Goal: Information Seeking & Learning: Find specific fact

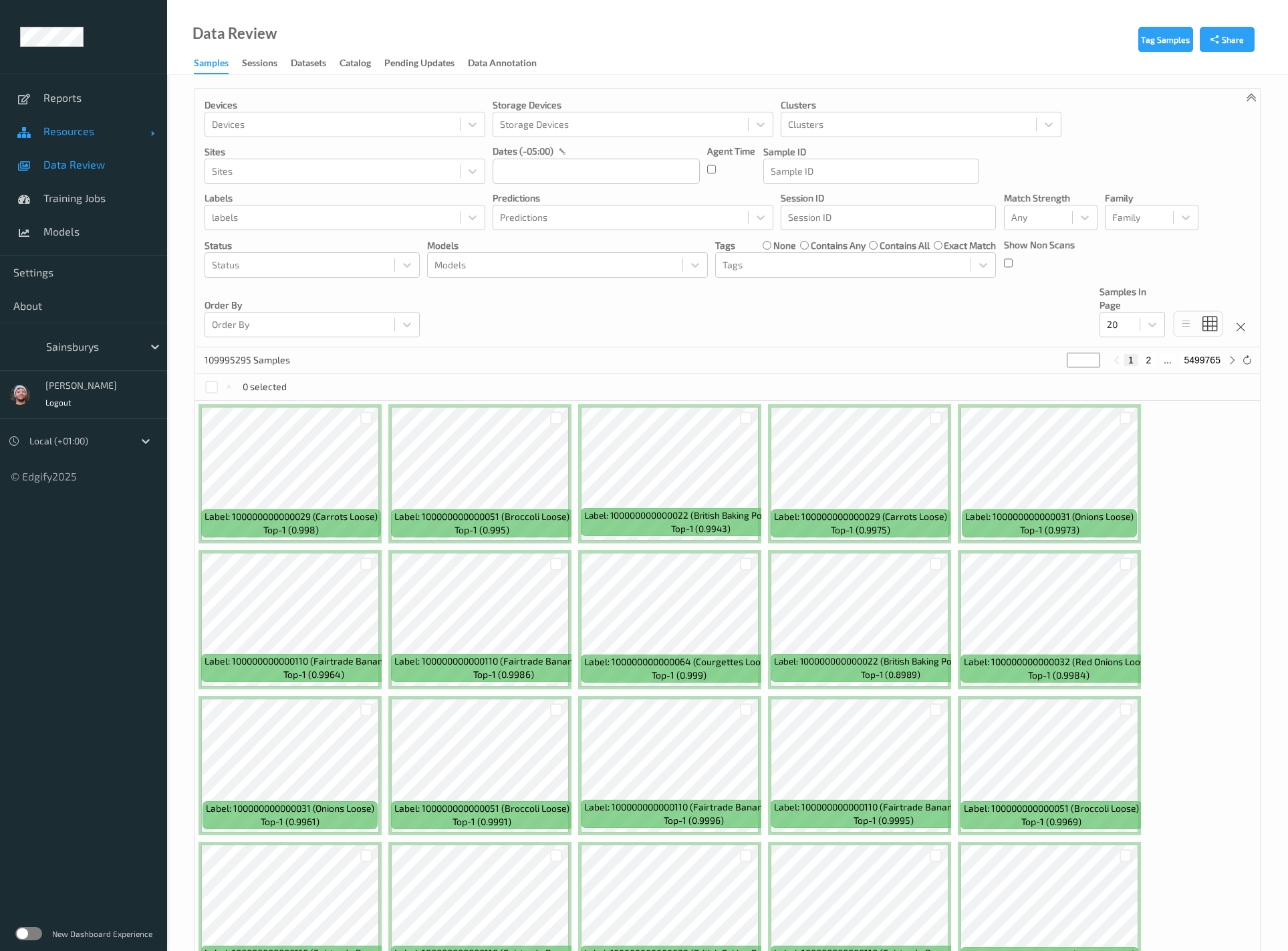
click at [82, 134] on span "Resources" at bounding box center [96, 131] width 107 height 14
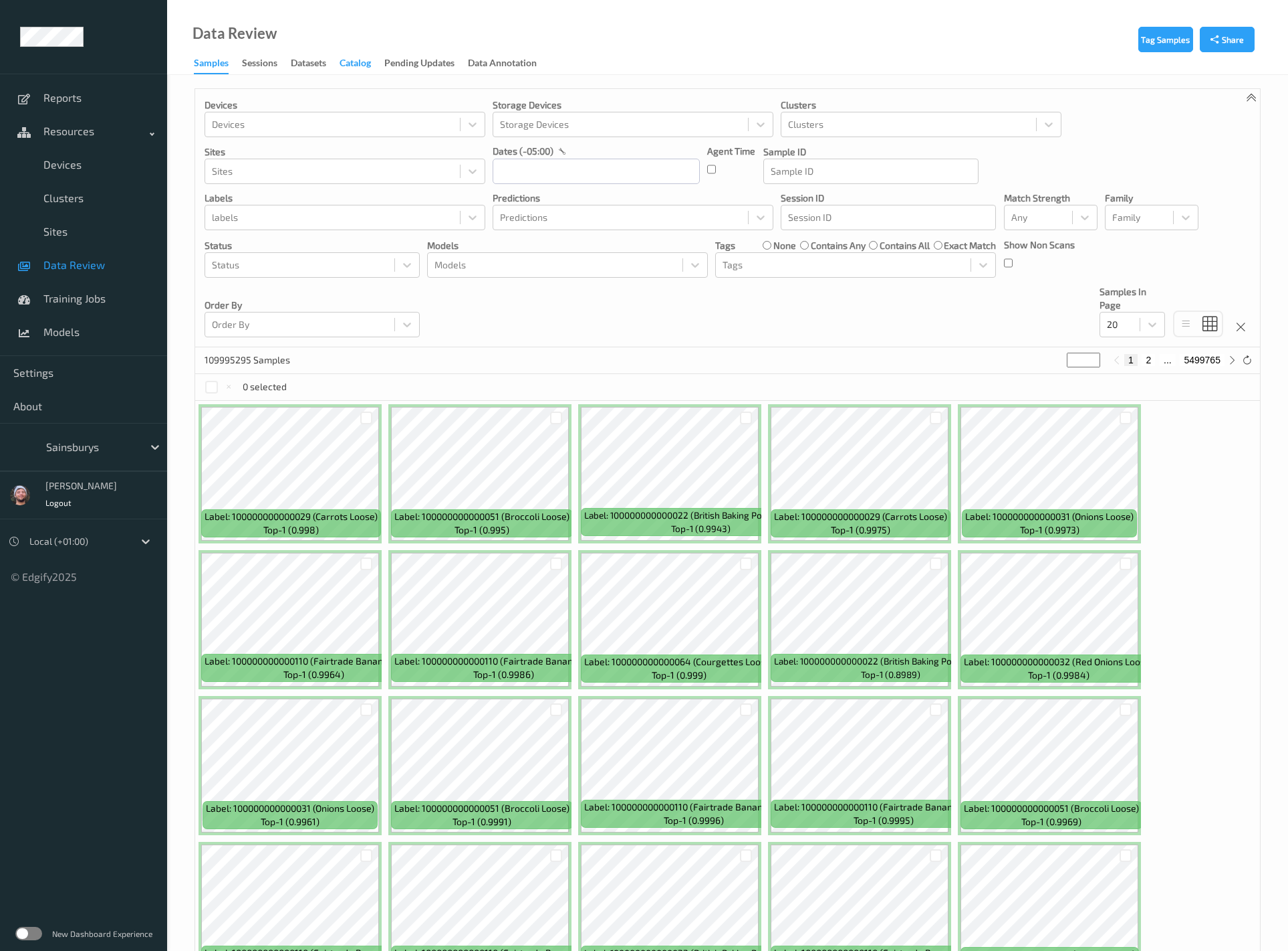
click at [371, 66] on div "Catalog" at bounding box center [355, 64] width 32 height 16
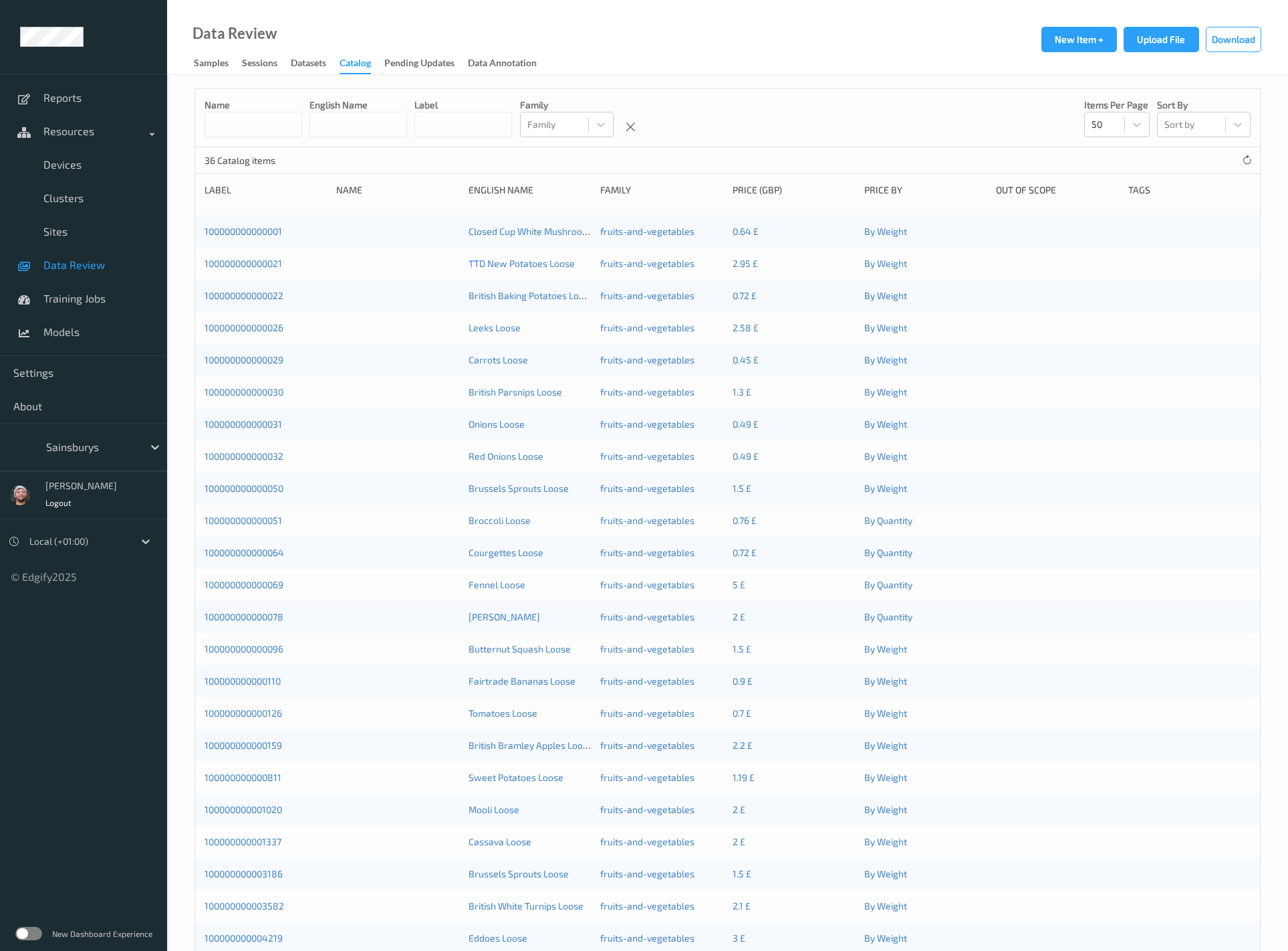
click at [291, 122] on input at bounding box center [253, 124] width 97 height 25
type input "******"
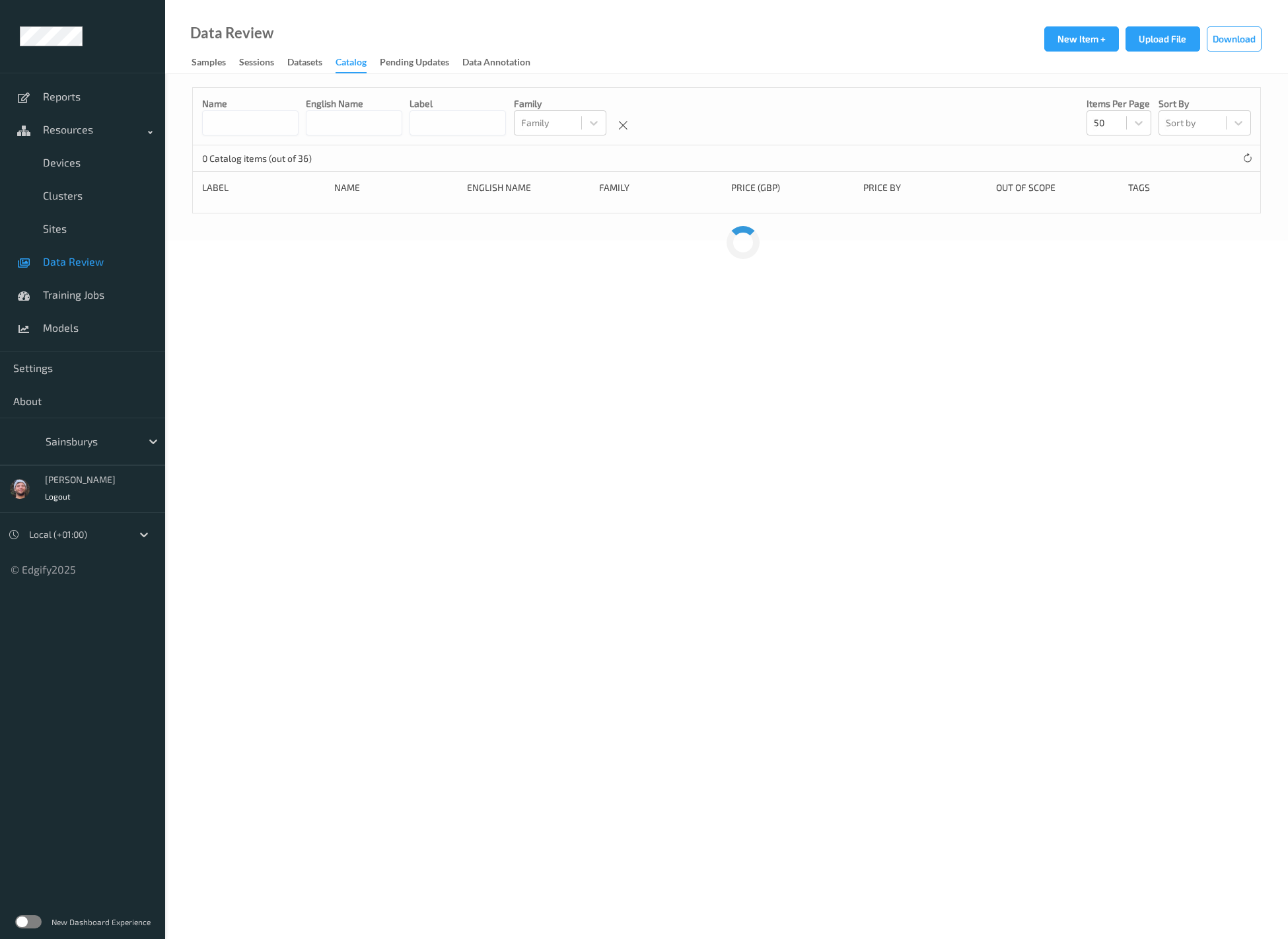
click at [378, 124] on input at bounding box center [353, 123] width 96 height 25
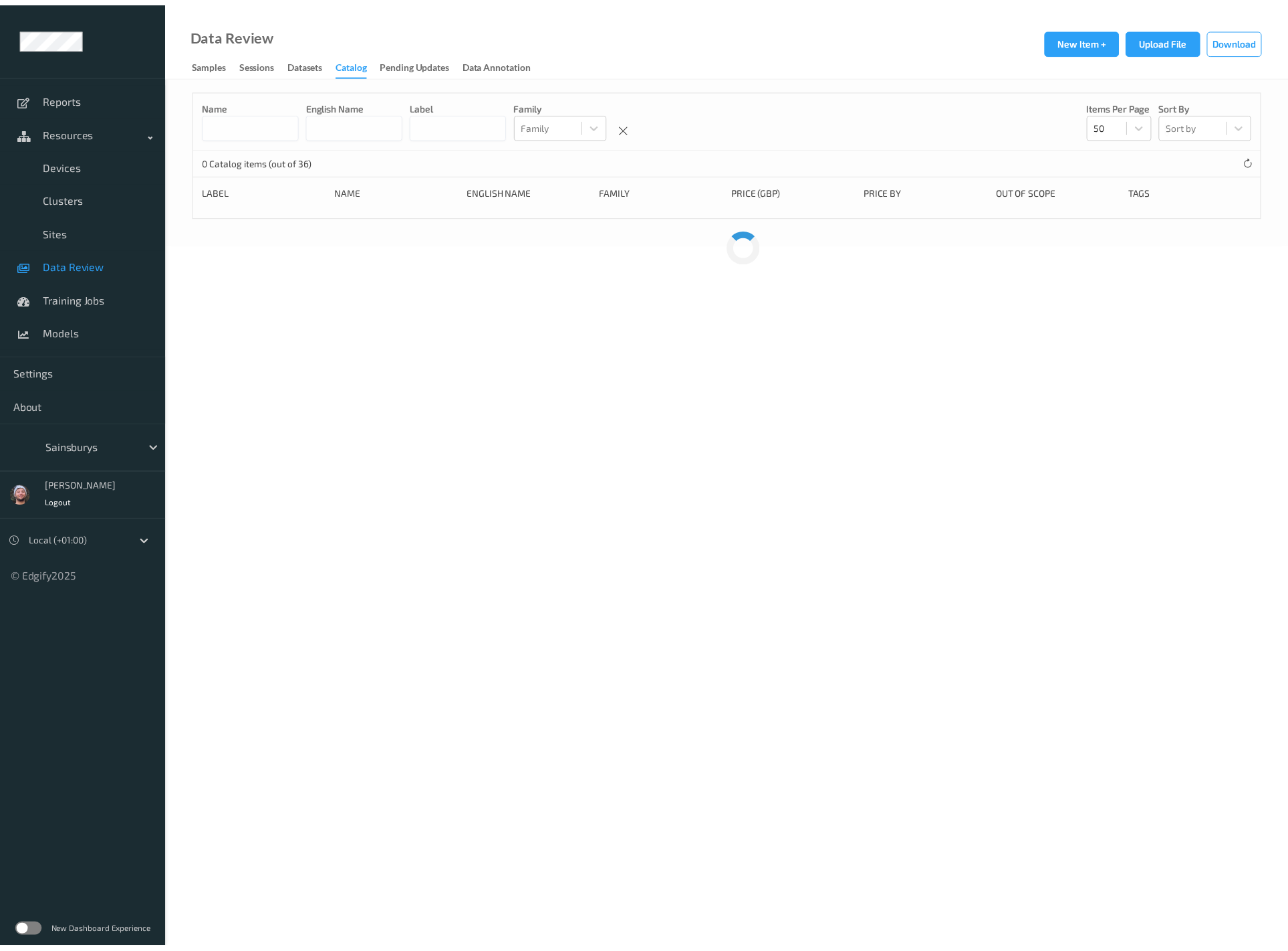
paste input "******"
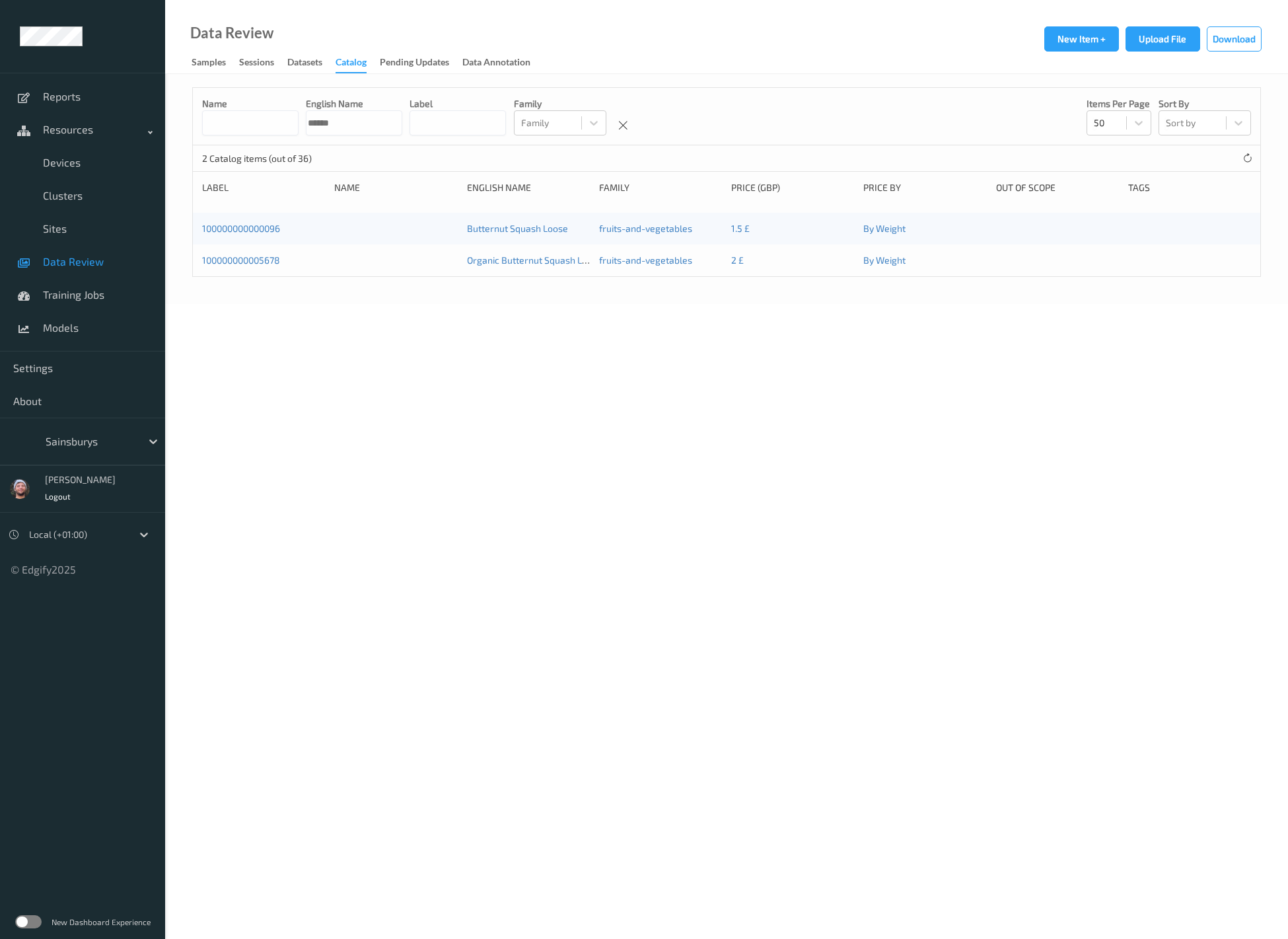
type input "******"
copy link "100000000000096"
drag, startPoint x: 293, startPoint y: 228, endPoint x: 212, endPoint y: 374, distance: 167.0
click at [212, 374] on body "Reports Resources Devices Clusters Sites Data Review Training Jobs Models Setti…" at bounding box center [644, 470] width 1288 height 939
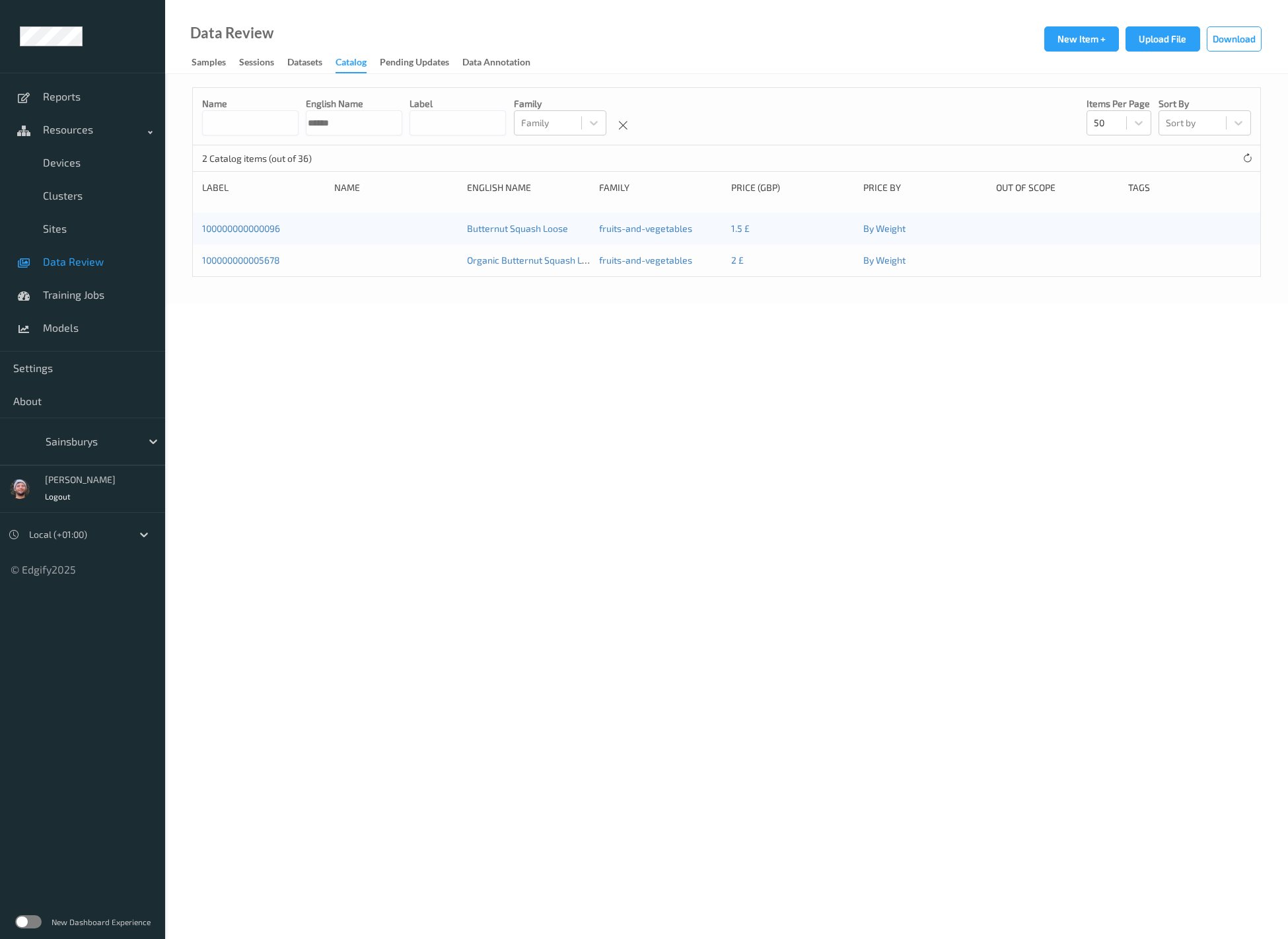
click at [821, 103] on div "Name English Name ****** Label Family Family Items per page 50 Sort by Sort by" at bounding box center [727, 116] width 1068 height 57
copy link "100000000000096"
drag, startPoint x: 303, startPoint y: 230, endPoint x: 292, endPoint y: 546, distance: 316.2
click at [292, 546] on body "Reports Resources Devices Clusters Sites Data Review Training Jobs Models Setti…" at bounding box center [644, 470] width 1288 height 939
click at [327, 519] on body "Reports Resources Devices Clusters Sites Data Review Training Jobs Models Setti…" at bounding box center [644, 470] width 1288 height 939
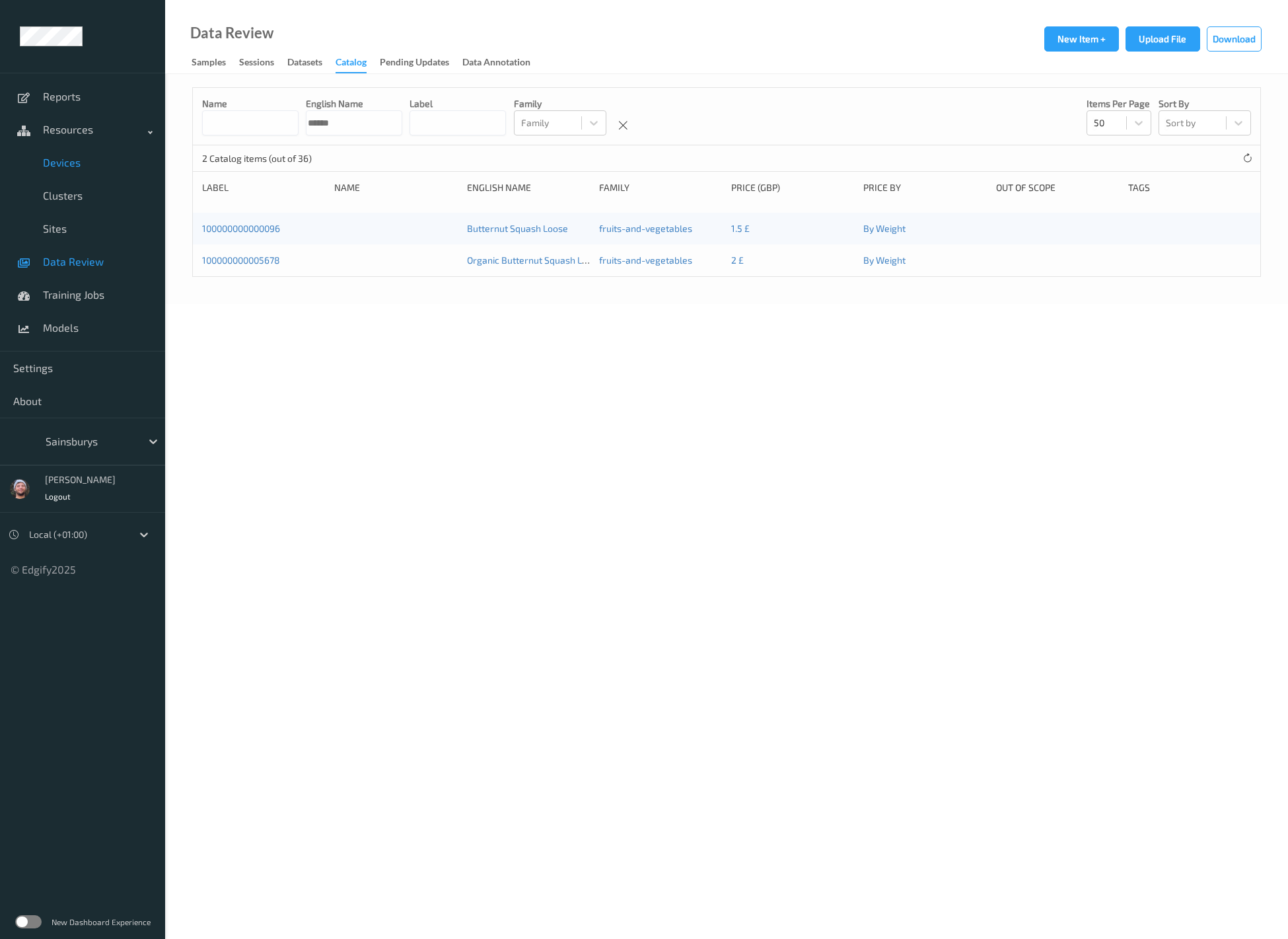
click at [73, 157] on span "Devices" at bounding box center [97, 163] width 109 height 13
click at [92, 264] on span "Data Review" at bounding box center [97, 262] width 109 height 13
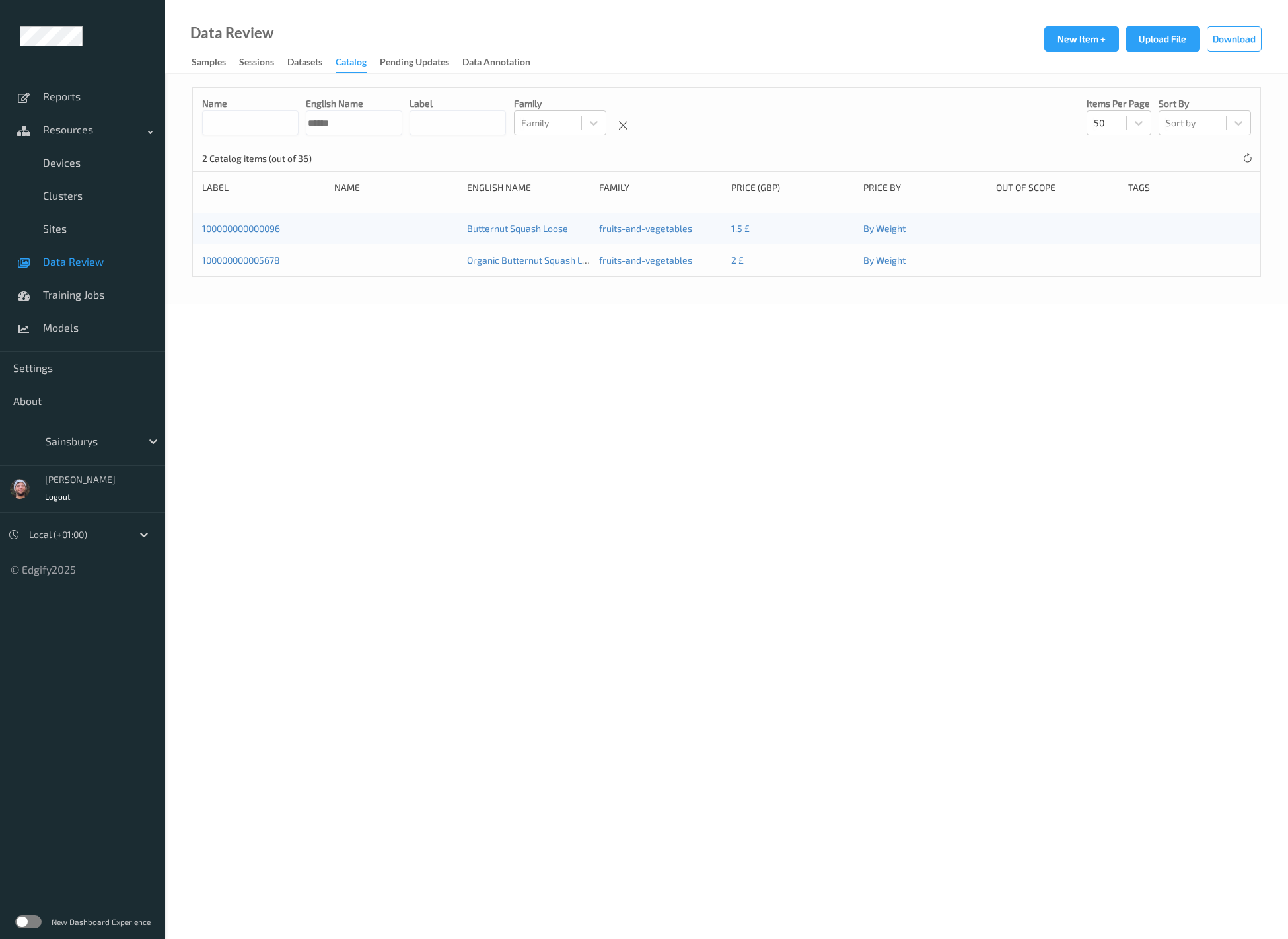
click at [92, 264] on span "Data Review" at bounding box center [97, 262] width 109 height 13
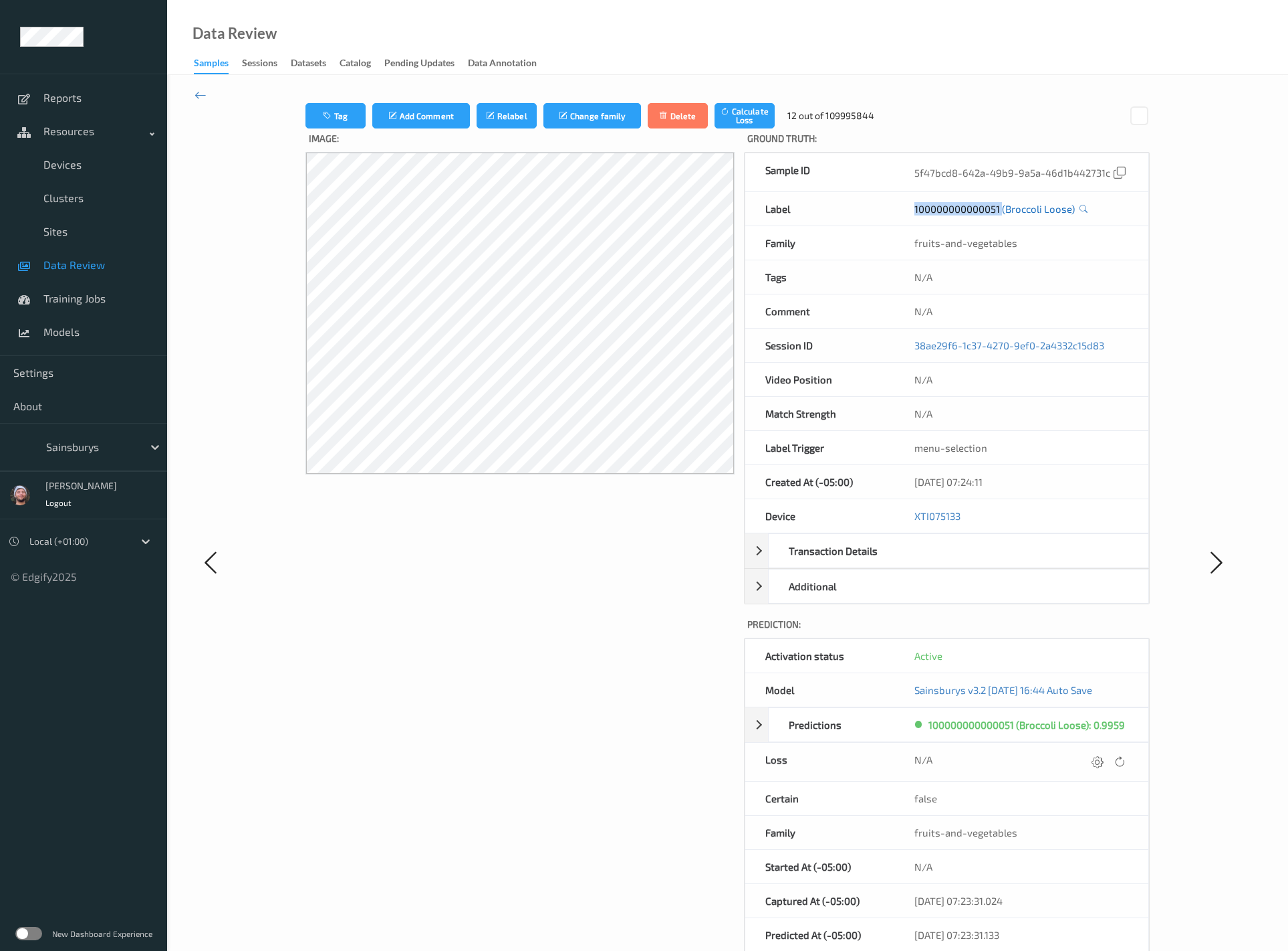
copy div "100000000000051"
drag, startPoint x: 894, startPoint y: 217, endPoint x: 798, endPoint y: 324, distance: 143.8
click at [798, 324] on div "Sample ID 5f47bcd8-642a-49b9-9a5a-46d1b442731c Label 100000000000051 (Broccoli …" at bounding box center [948, 377] width 407 height 452
drag, startPoint x: 870, startPoint y: 214, endPoint x: 896, endPoint y: 204, distance: 27.9
click at [869, 213] on div "Label" at bounding box center [819, 208] width 149 height 34
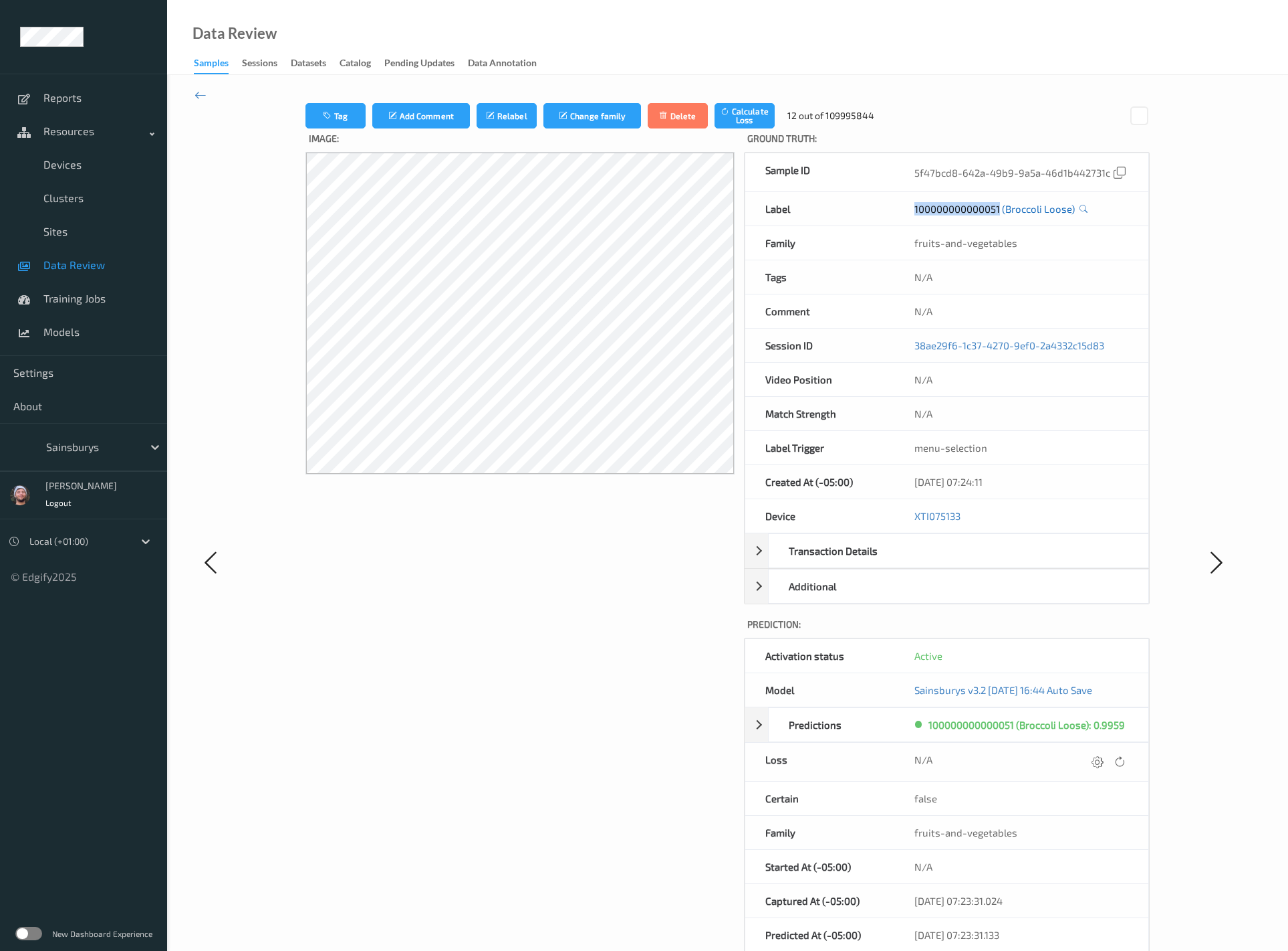
copy link "100000000000051"
drag, startPoint x: 902, startPoint y: 204, endPoint x: 1001, endPoint y: 210, distance: 99.2
click at [1001, 210] on div "100000000000051 (Broccoli Loose)" at bounding box center [1022, 208] width 255 height 34
click at [784, 47] on div "Data Review Samples Sessions Datasets Catalog Pending Updates Data Annotation" at bounding box center [727, 38] width 1121 height 75
